Goal: Book appointment/travel/reservation: Book appointment/travel/reservation

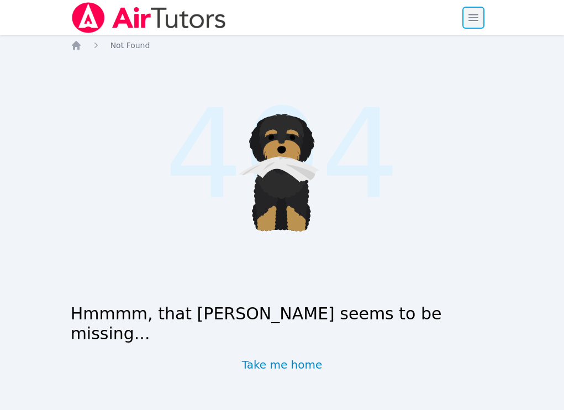
click at [466, 13] on span "button" at bounding box center [473, 18] width 24 height 24
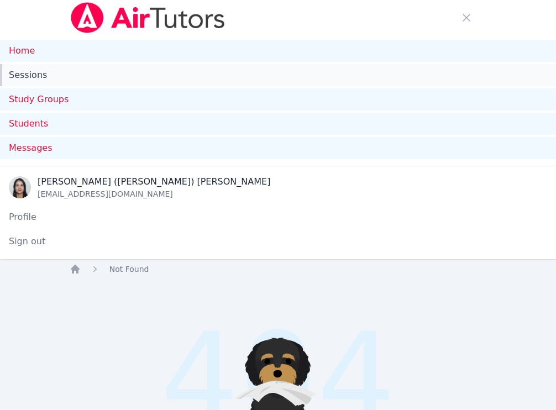
click at [33, 76] on link "Sessions" at bounding box center [278, 75] width 556 height 22
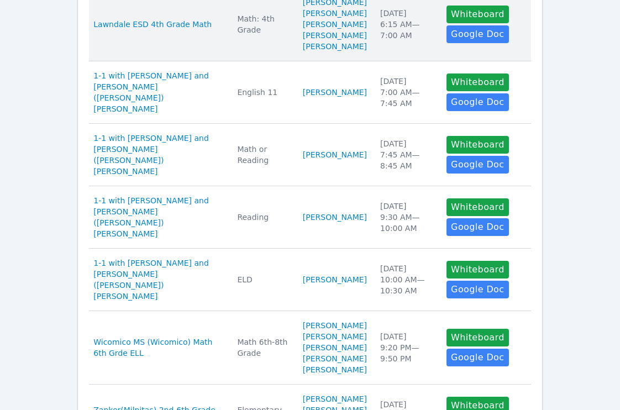
scroll to position [582, 0]
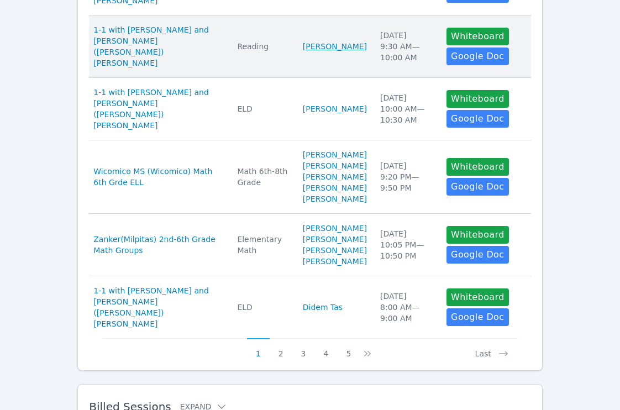
click at [323, 52] on link "[PERSON_NAME]" at bounding box center [335, 46] width 64 height 11
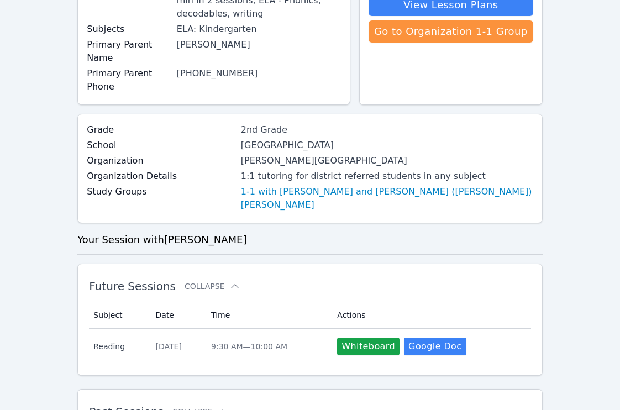
scroll to position [179, 0]
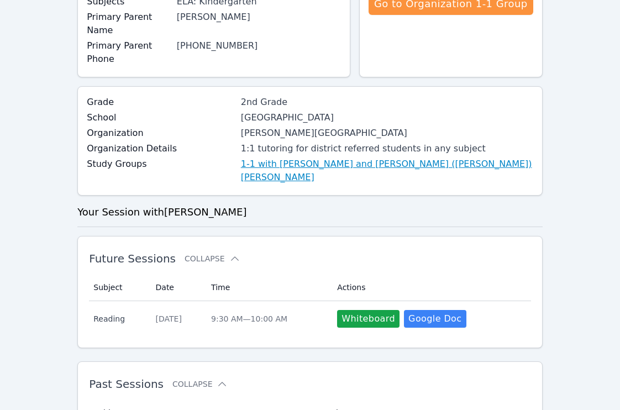
click at [284, 158] on link "1-1 with [PERSON_NAME] and [PERSON_NAME] ([PERSON_NAME]) [PERSON_NAME]" at bounding box center [387, 171] width 292 height 27
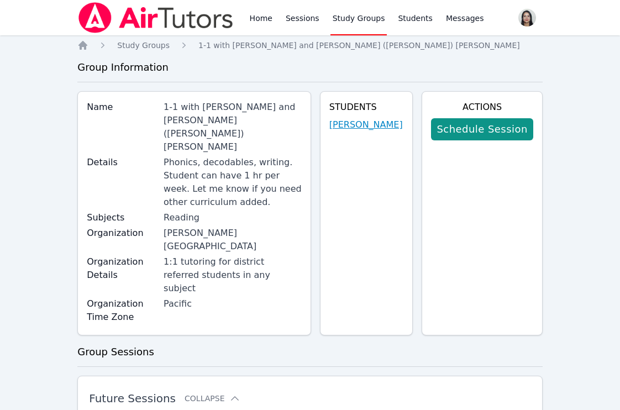
click at [371, 130] on link "[PERSON_NAME]" at bounding box center [366, 124] width 74 height 13
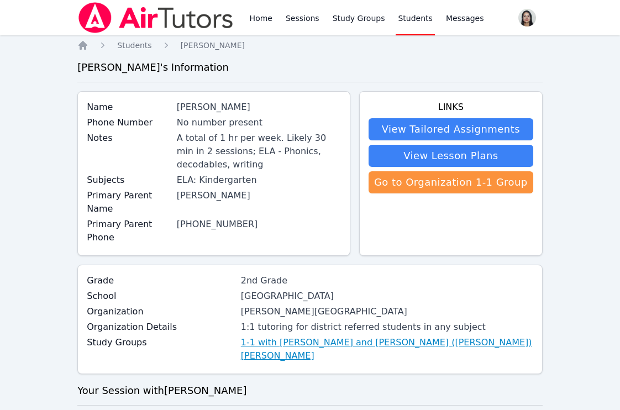
click at [342, 336] on link "1-1 with [PERSON_NAME] and [PERSON_NAME] ([PERSON_NAME]) [PERSON_NAME]" at bounding box center [387, 349] width 292 height 27
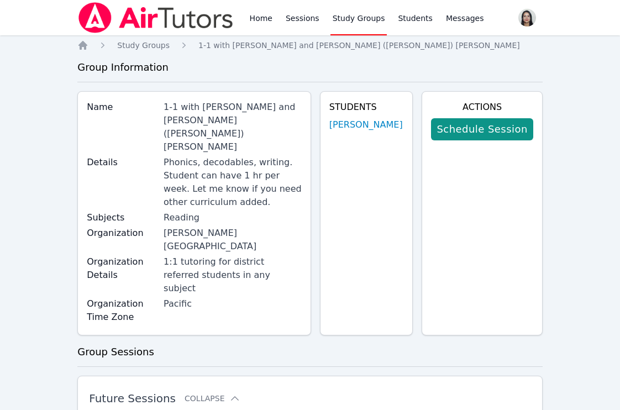
click at [456, 141] on div "Schedule Session" at bounding box center [482, 129] width 102 height 31
click at [459, 136] on link "Schedule Session" at bounding box center [482, 129] width 102 height 22
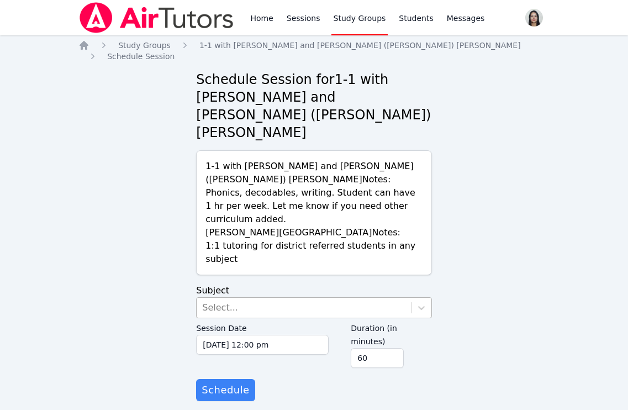
click at [228, 301] on div "Select..." at bounding box center [220, 307] width 36 height 13
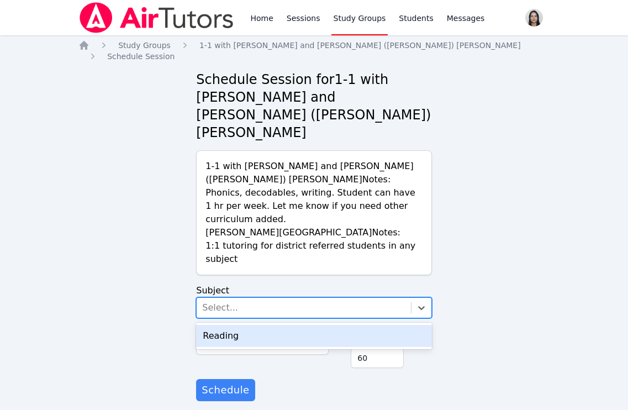
click at [235, 325] on div "Reading" at bounding box center [313, 336] width 235 height 22
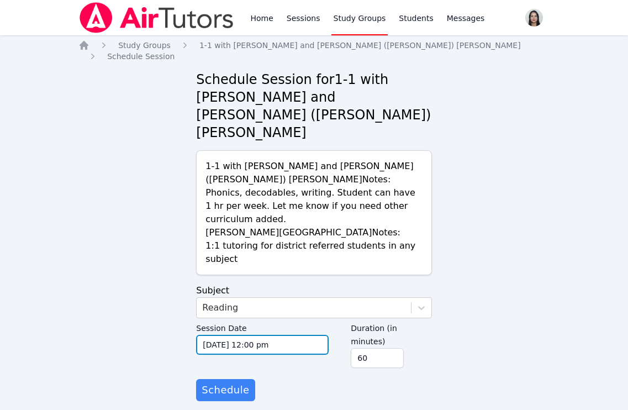
click at [235, 335] on input "[DATE] 12:00 pm" at bounding box center [262, 345] width 133 height 20
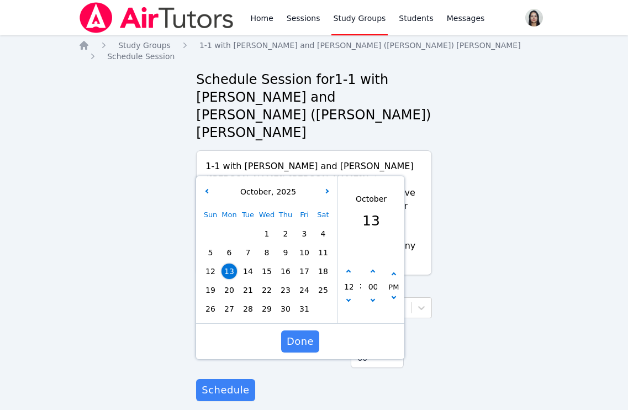
click at [301, 264] on span "17" at bounding box center [304, 271] width 15 height 15
click at [347, 296] on button "button" at bounding box center [348, 301] width 11 height 11
type input "[DATE] 11:00 am"
type input "11"
click at [347, 296] on button "button" at bounding box center [348, 301] width 11 height 11
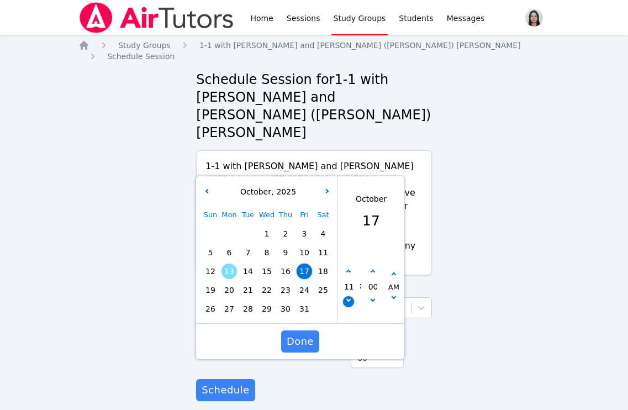
type input "[DATE] 10:00 am"
type input "10"
click at [349, 297] on icon "button" at bounding box center [349, 299] width 4 height 4
type input "[DATE] 09:00 am"
type input "09"
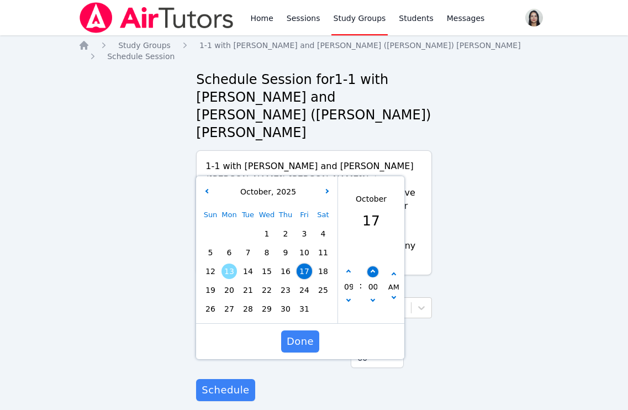
click at [372, 270] on icon "button" at bounding box center [373, 272] width 4 height 4
type input "[DATE] 09:05 am"
type input "05"
click at [372, 270] on icon "button" at bounding box center [373, 272] width 4 height 4
type input "[DATE] 09:10 am"
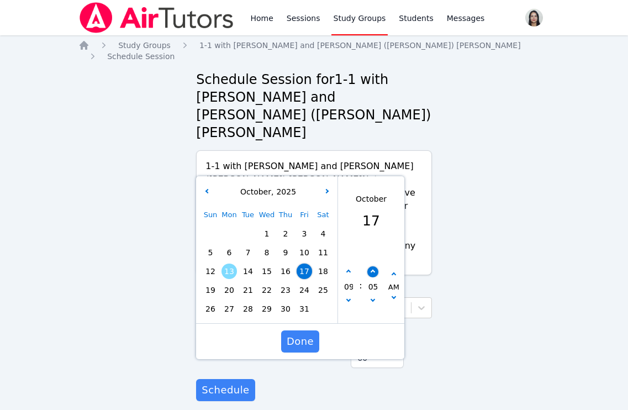
type input "10"
click at [372, 270] on icon "button" at bounding box center [373, 272] width 4 height 4
type input "[DATE] 09:15 am"
type input "15"
click at [372, 270] on icon "button" at bounding box center [373, 272] width 4 height 4
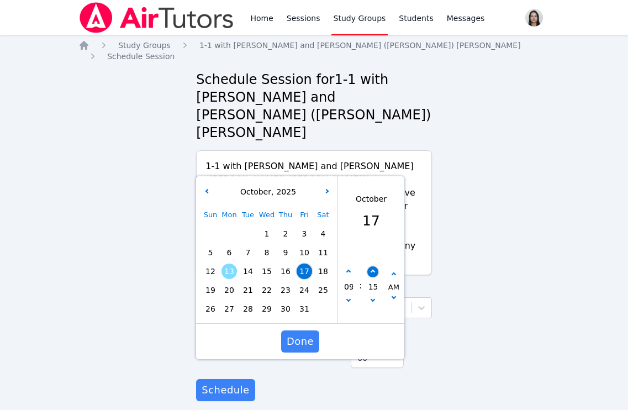
type input "[DATE] 09:20 am"
type input "20"
click at [372, 270] on icon "button" at bounding box center [373, 272] width 4 height 4
type input "[DATE] 09:25 am"
type input "25"
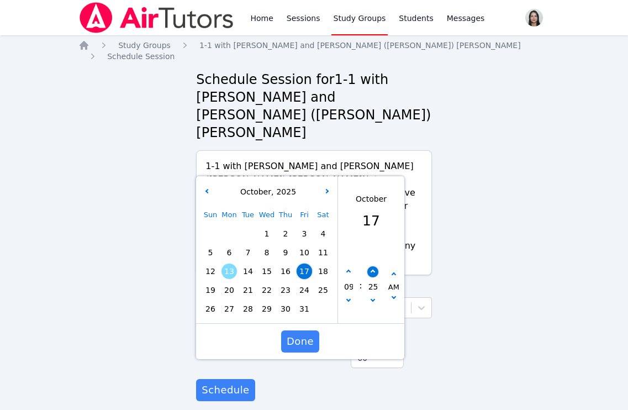
click at [372, 270] on icon "button" at bounding box center [373, 272] width 4 height 4
type input "[DATE] 09:30 am"
type input "30"
click at [306, 334] on span "Done" at bounding box center [300, 341] width 27 height 15
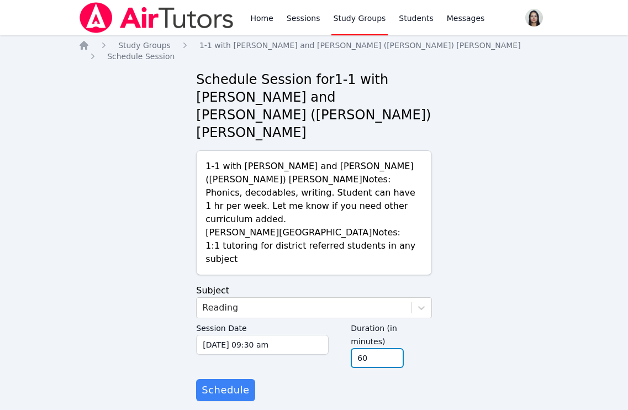
click at [392, 348] on input "60" at bounding box center [377, 358] width 53 height 20
click at [392, 348] on input "45" at bounding box center [377, 358] width 53 height 20
type input "30"
click at [392, 348] on input "30" at bounding box center [377, 358] width 53 height 20
click at [377, 335] on div "Session Date [DATE] 09:30 am [DATE] 9:30 am Duration (in minutes) 30" at bounding box center [313, 348] width 235 height 61
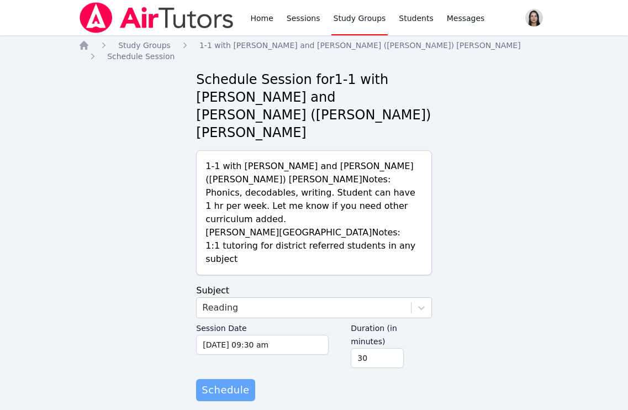
click at [235, 382] on span "Schedule" at bounding box center [226, 389] width 48 height 15
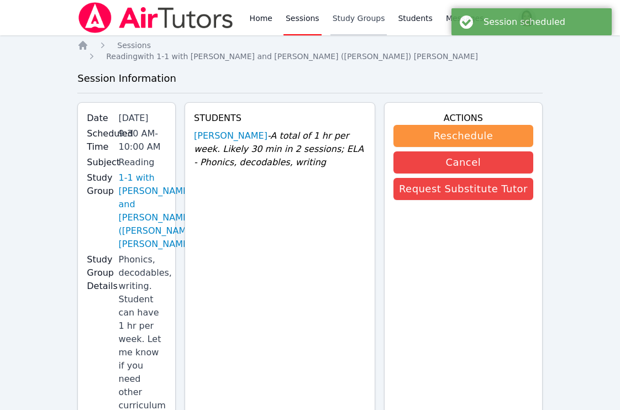
click at [359, 19] on link "Study Groups" at bounding box center [358, 17] width 57 height 35
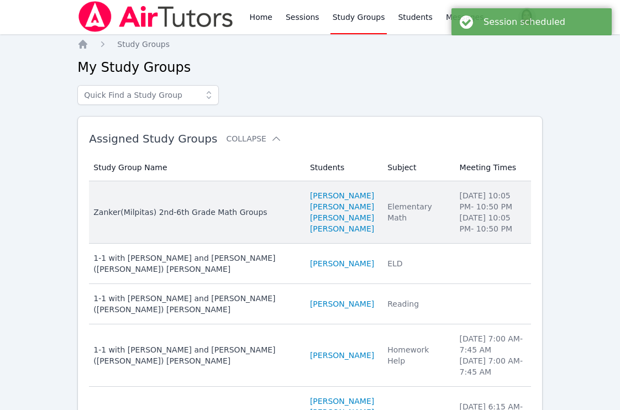
scroll to position [2, 0]
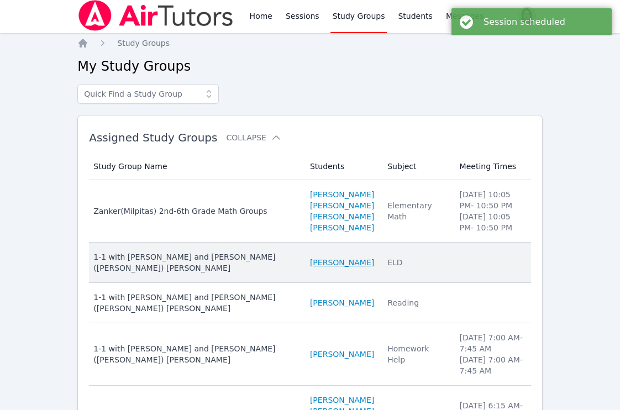
click at [317, 260] on link "[PERSON_NAME]" at bounding box center [342, 262] width 64 height 11
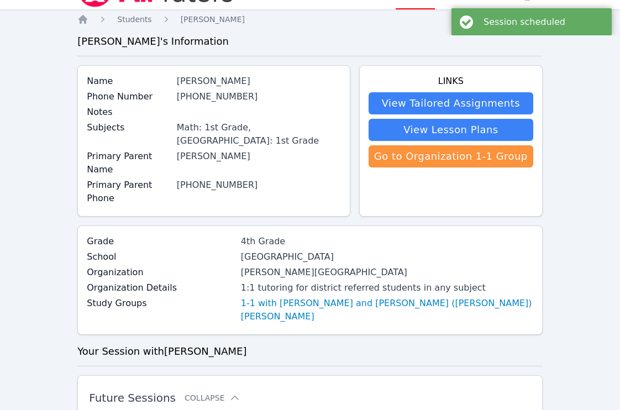
scroll to position [31, 0]
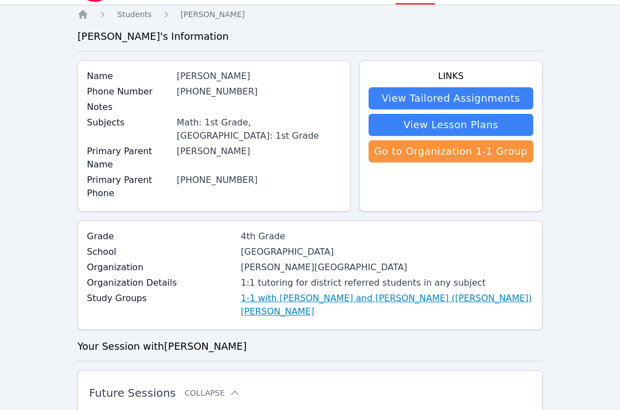
click at [286, 292] on link "1-1 with [PERSON_NAME] and [PERSON_NAME] ([PERSON_NAME]) [PERSON_NAME]" at bounding box center [387, 305] width 292 height 27
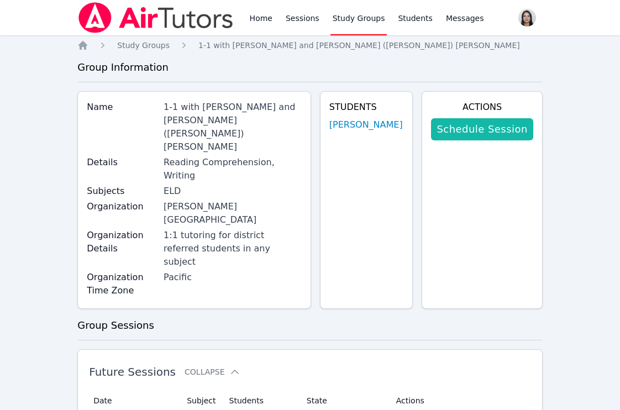
click at [479, 130] on link "Schedule Session" at bounding box center [482, 129] width 102 height 22
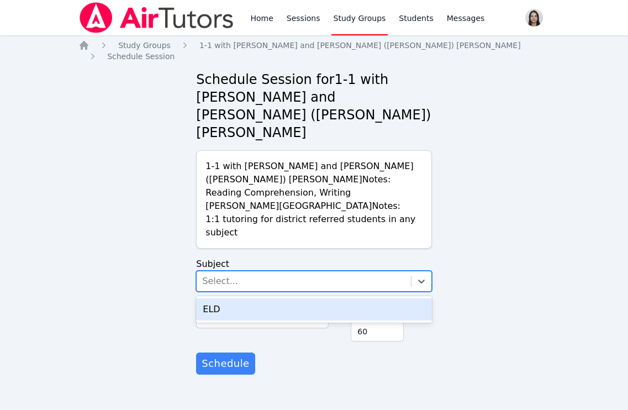
click at [274, 271] on div "Select..." at bounding box center [304, 281] width 214 height 20
click at [269, 298] on div "ELD" at bounding box center [313, 309] width 235 height 22
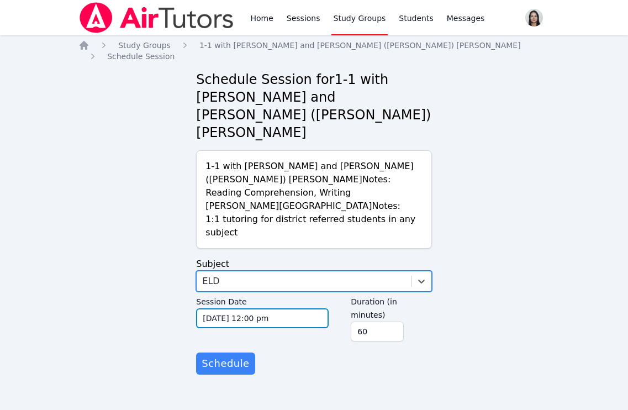
click at [263, 308] on input "[DATE] 12:00 pm" at bounding box center [262, 318] width 133 height 20
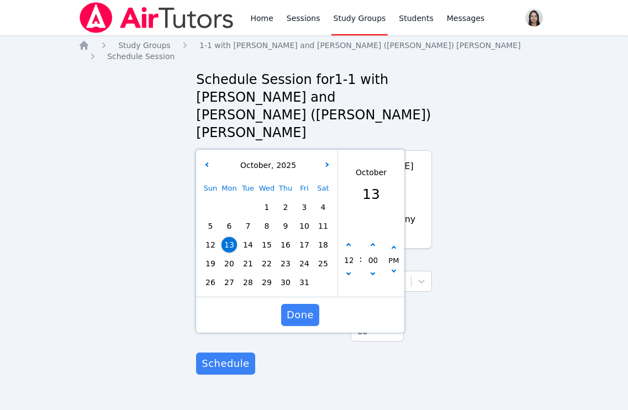
click at [304, 237] on span "17" at bounding box center [304, 244] width 15 height 15
click at [349, 270] on button "button" at bounding box center [348, 275] width 11 height 11
type input "[DATE] 11:00 am"
type input "11"
click at [349, 270] on button "button" at bounding box center [348, 275] width 11 height 11
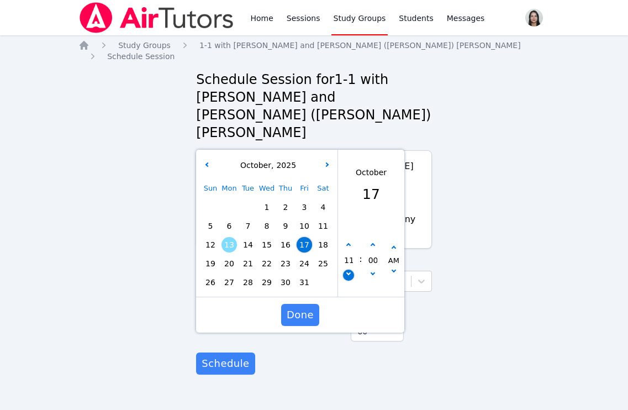
type input "[DATE] 10:00 am"
type input "10"
click at [302, 307] on span "Done" at bounding box center [300, 314] width 27 height 15
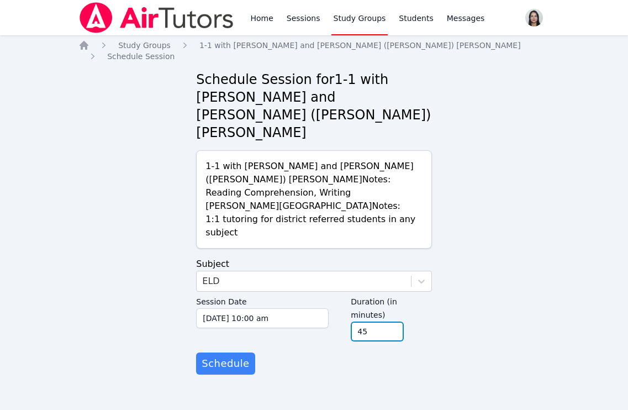
click at [395, 322] on input "45" at bounding box center [377, 332] width 53 height 20
type input "30"
click at [395, 322] on input "30" at bounding box center [377, 332] width 53 height 20
drag, startPoint x: 368, startPoint y: 311, endPoint x: 306, endPoint y: 318, distance: 61.8
click at [368, 311] on form "Subject ELD Session Date [DATE] 10:00 am [DATE] 10:00 am Duration (in minutes) …" at bounding box center [313, 316] width 235 height 117
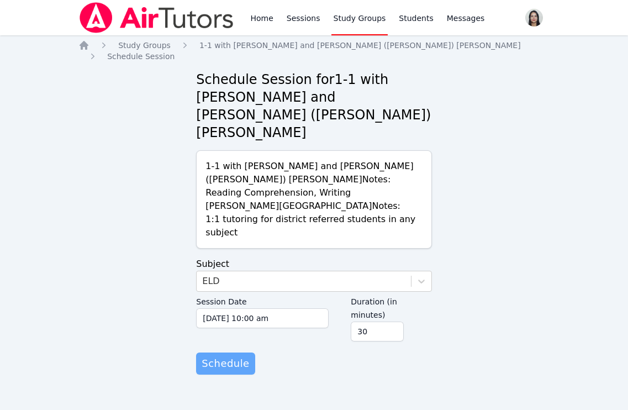
click at [226, 356] on span "Schedule" at bounding box center [226, 363] width 48 height 15
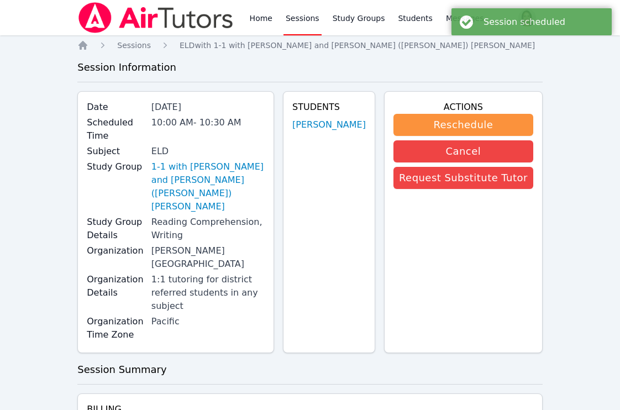
click at [295, 18] on link "Sessions" at bounding box center [303, 17] width 38 height 35
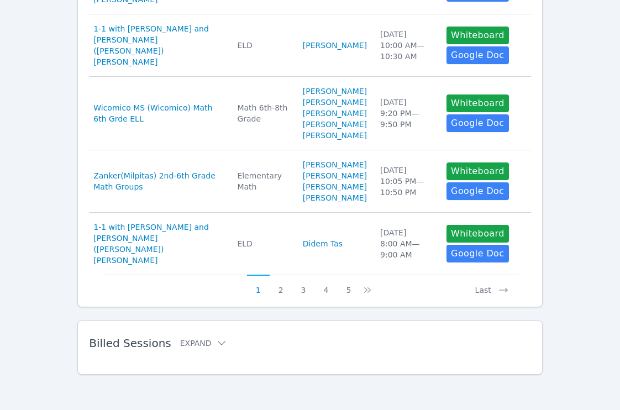
scroll to position [679, 0]
click at [277, 296] on button "2" at bounding box center [281, 285] width 23 height 21
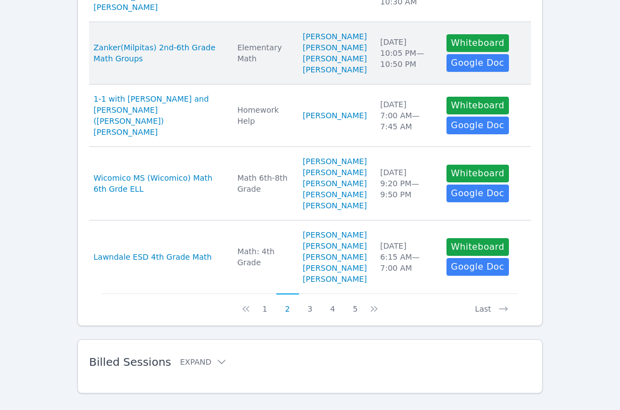
scroll to position [642, 0]
